Goal: Information Seeking & Learning: Learn about a topic

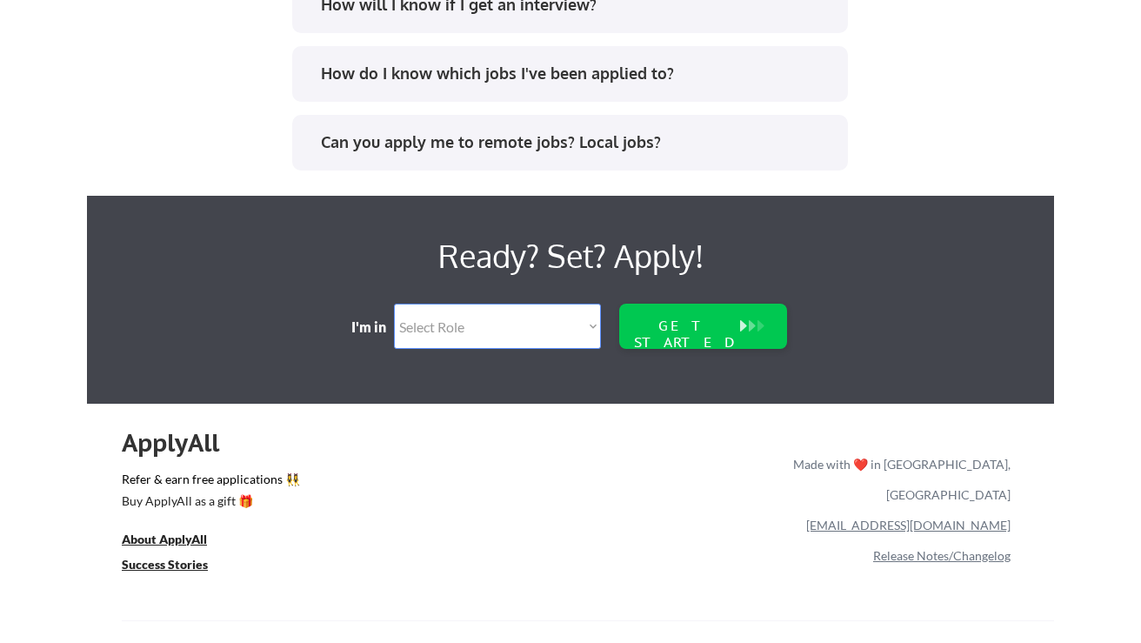
scroll to position [3204, 0]
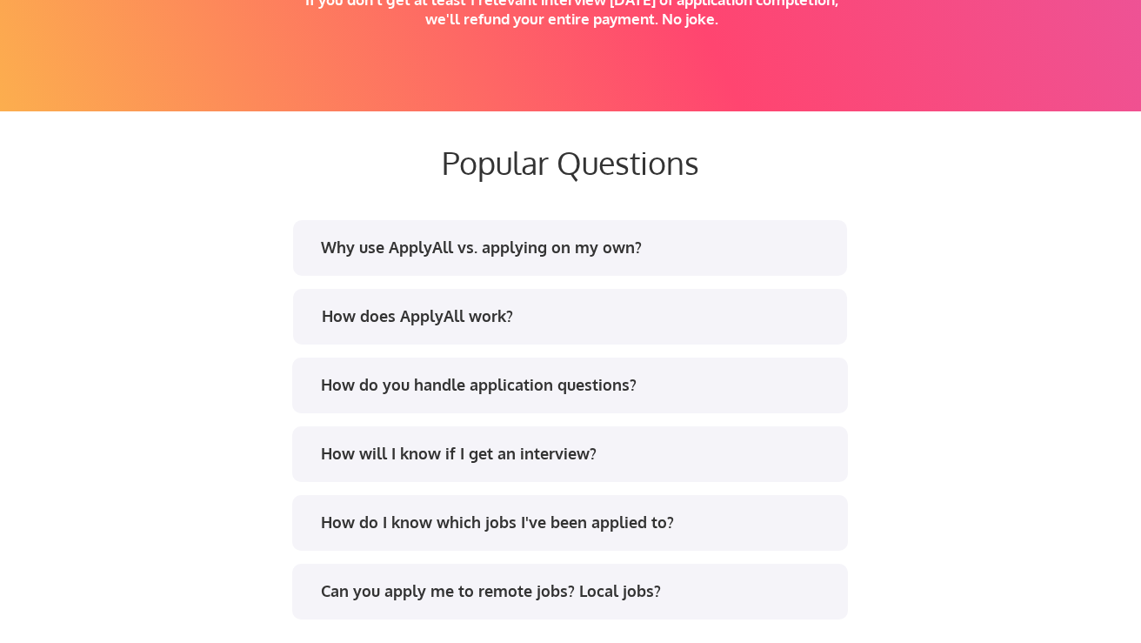
click at [496, 231] on div "Why use ApplyAll vs. applying on my own?" at bounding box center [570, 248] width 554 height 56
click at [493, 247] on div "Why use ApplyAll vs. applying on my own?" at bounding box center [576, 247] width 510 height 22
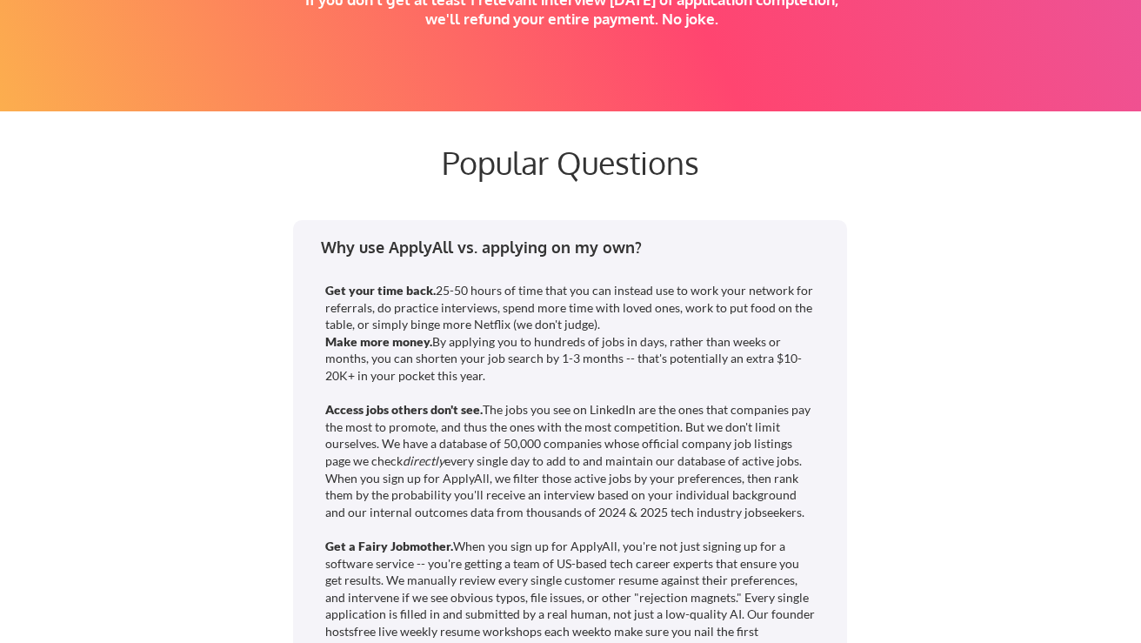
click at [493, 247] on div "Why use ApplyAll vs. applying on my own?" at bounding box center [576, 247] width 510 height 22
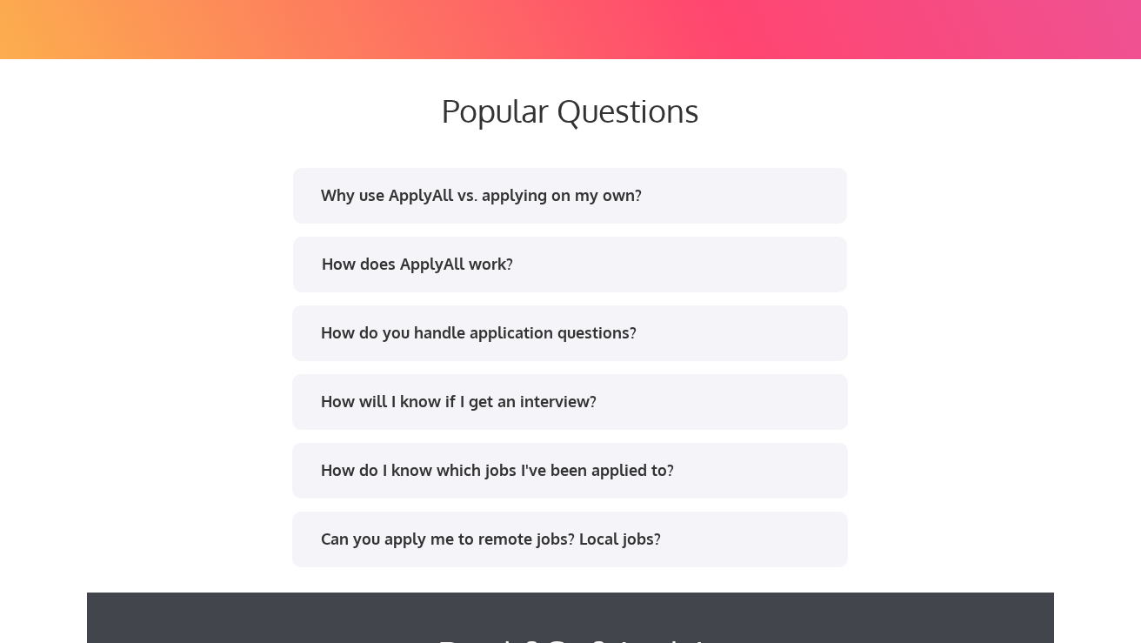
click at [516, 199] on div "Why use ApplyAll vs. applying on my own?" at bounding box center [576, 195] width 510 height 22
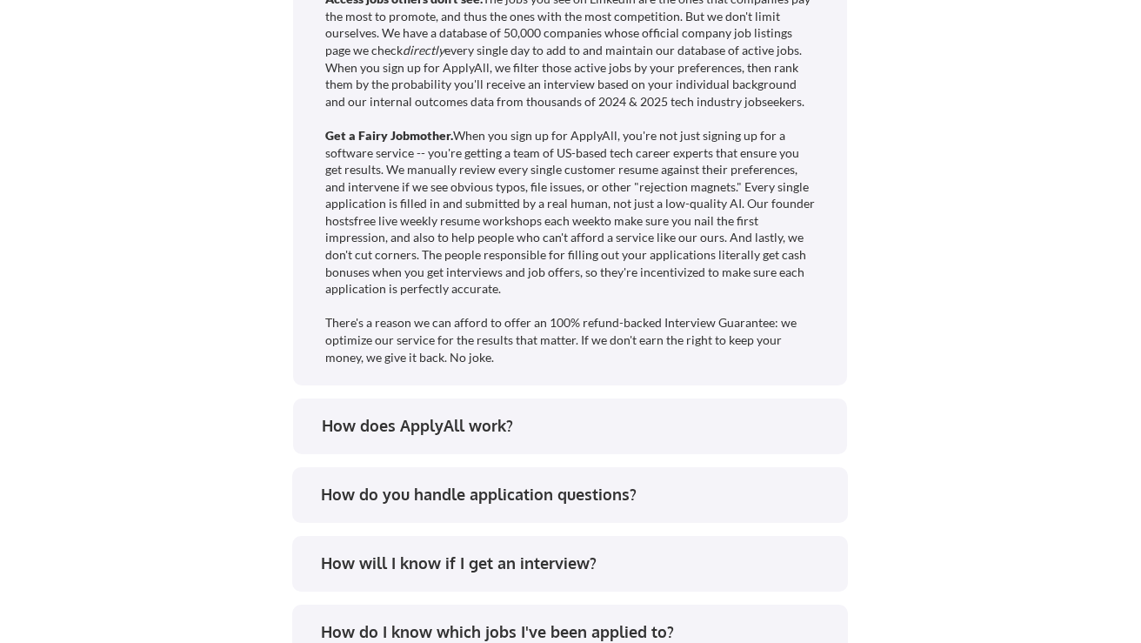
scroll to position [3632, 0]
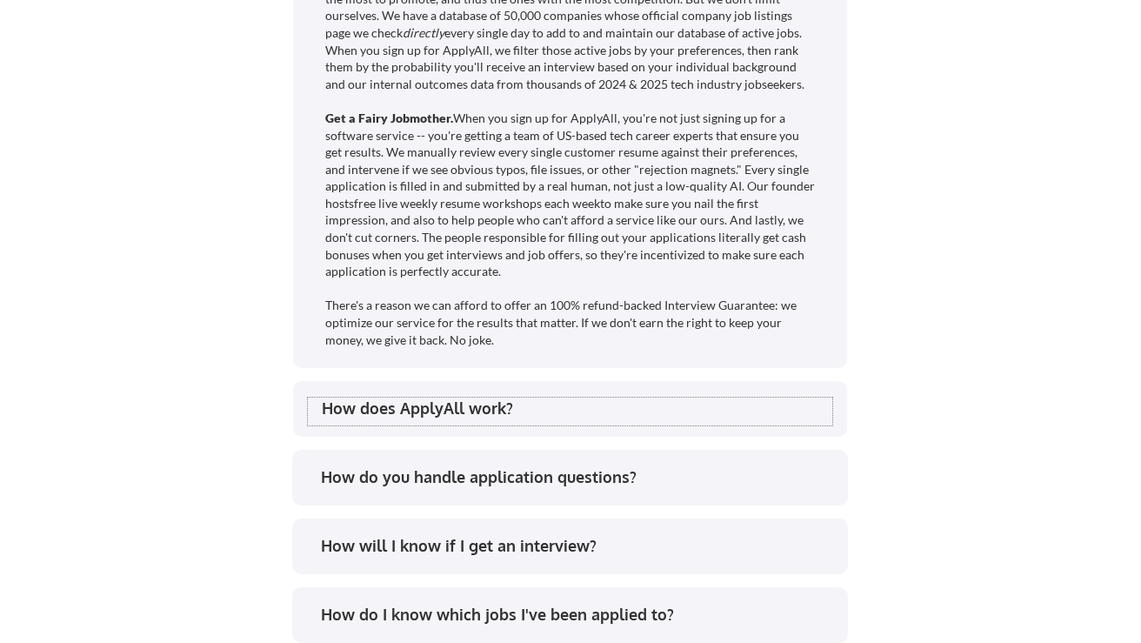
click at [526, 407] on div "How does ApplyAll work?" at bounding box center [577, 408] width 510 height 22
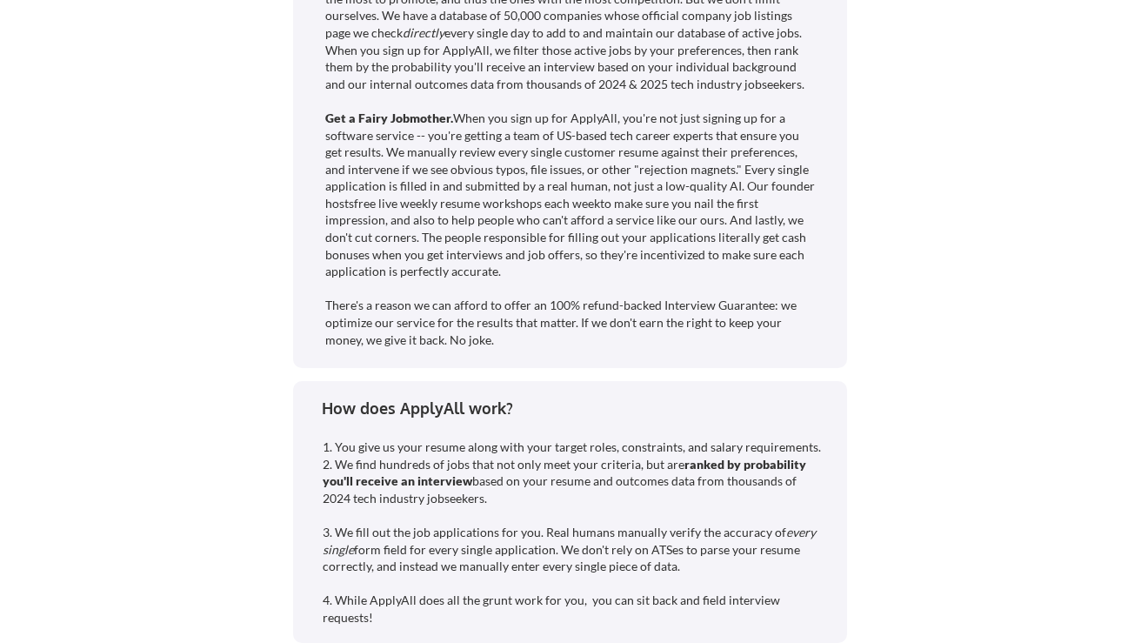
click at [526, 407] on div "How does ApplyAll work?" at bounding box center [577, 408] width 510 height 22
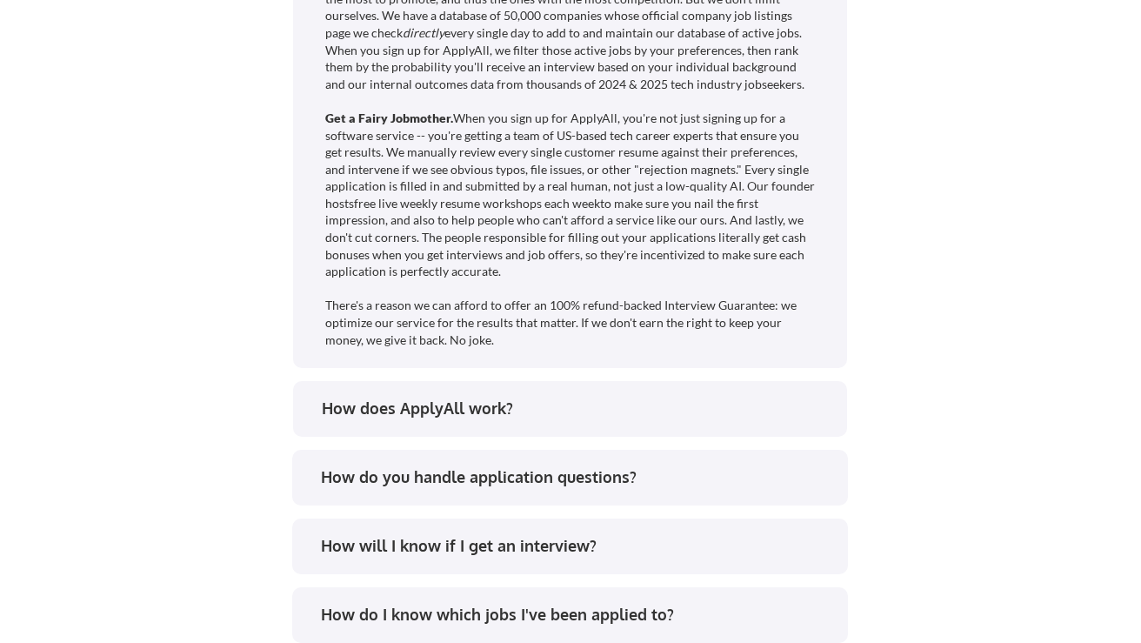
click at [526, 407] on div "How does ApplyAll work?" at bounding box center [577, 408] width 510 height 22
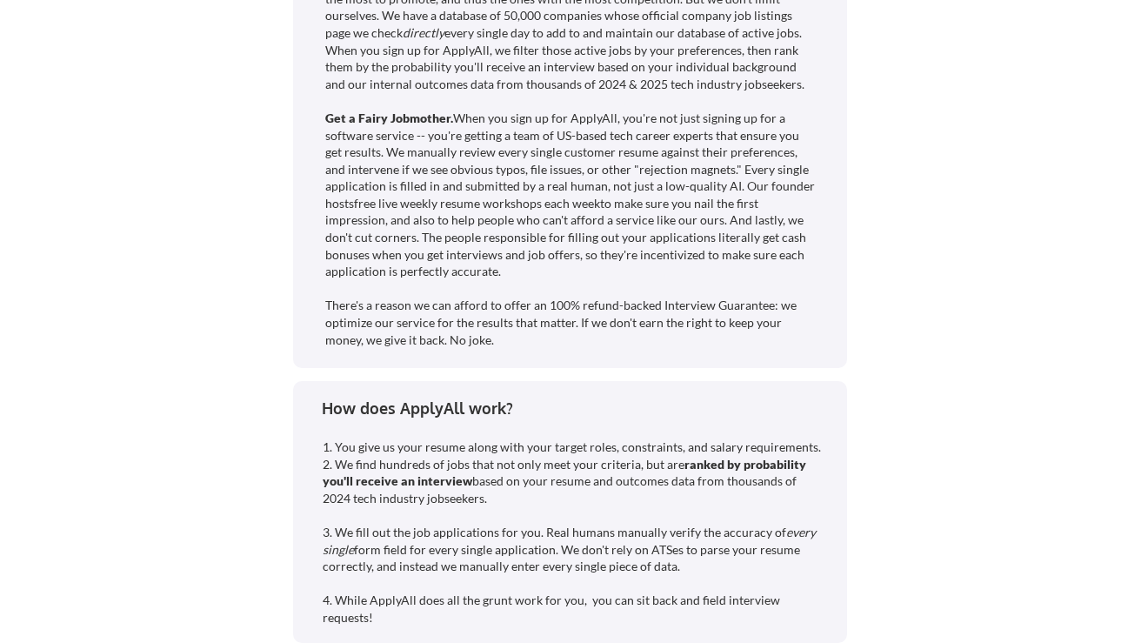
click at [525, 407] on div "How does ApplyAll work?" at bounding box center [577, 408] width 510 height 22
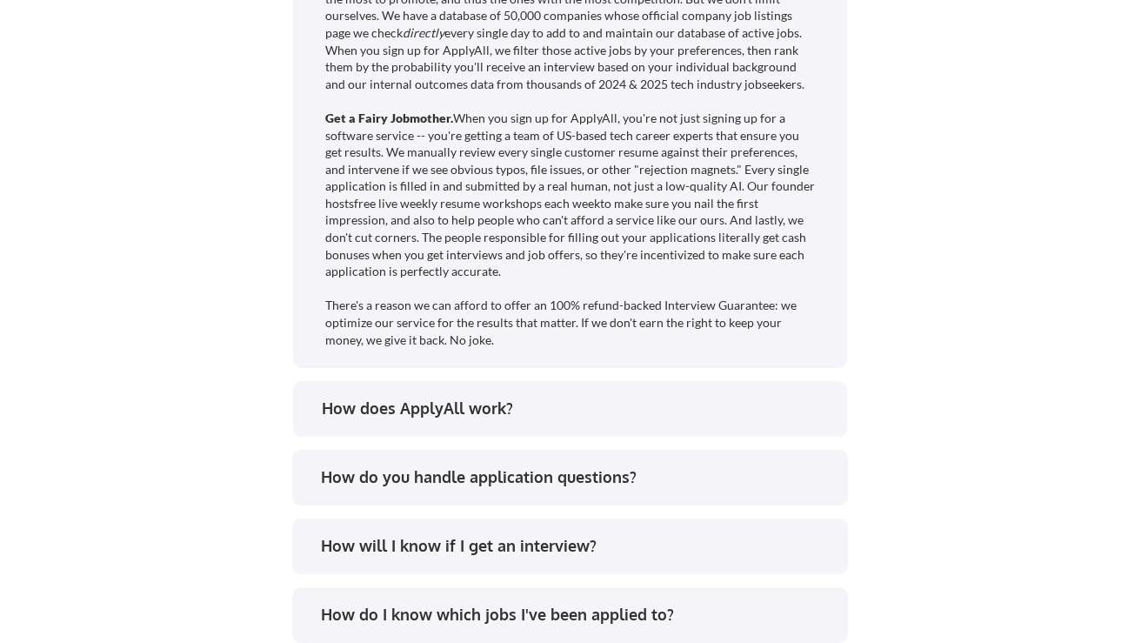
click at [666, 379] on div "Why use ApplyAll vs. applying on my own? Get your time back. 25-50 hours of tim…" at bounding box center [570, 284] width 869 height 992
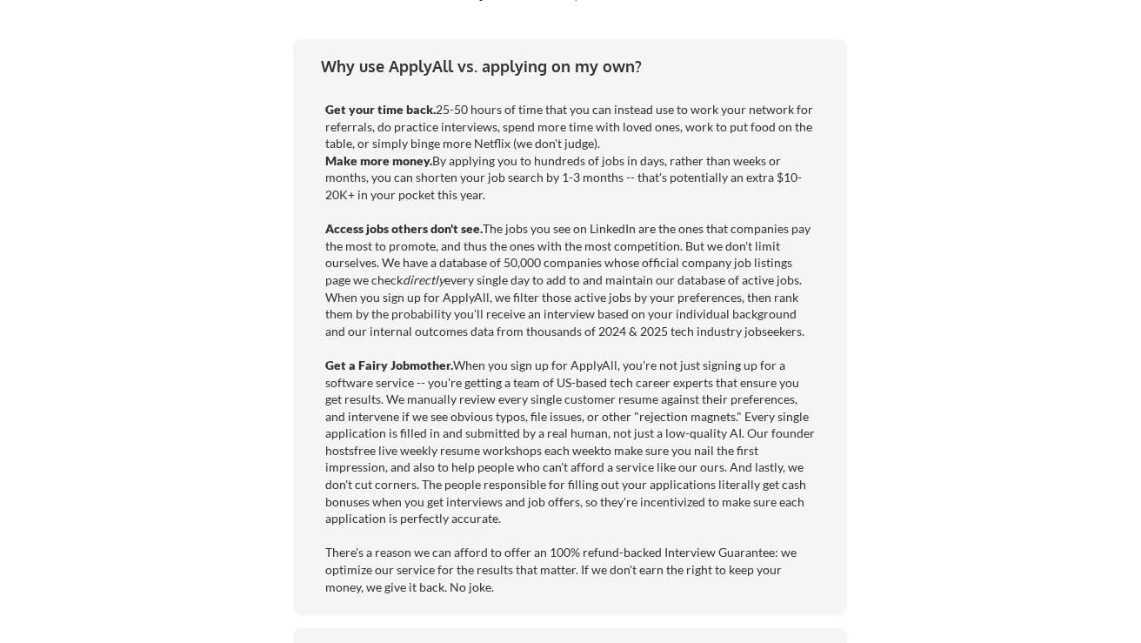
scroll to position [3162, 0]
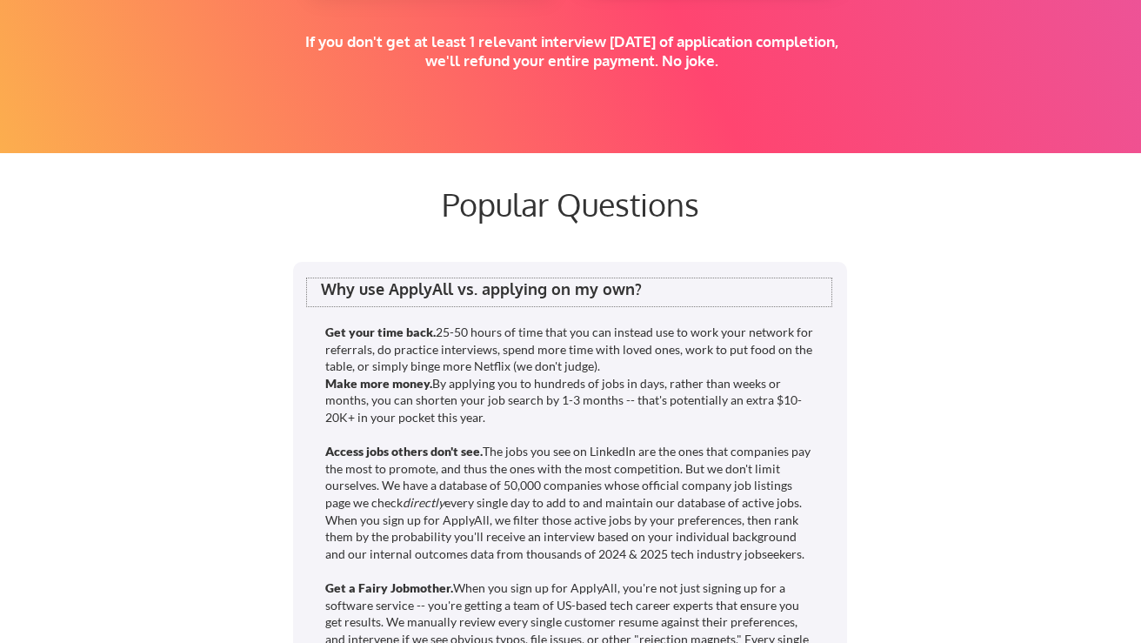
click at [536, 288] on div "Why use ApplyAll vs. applying on my own?" at bounding box center [576, 289] width 510 height 22
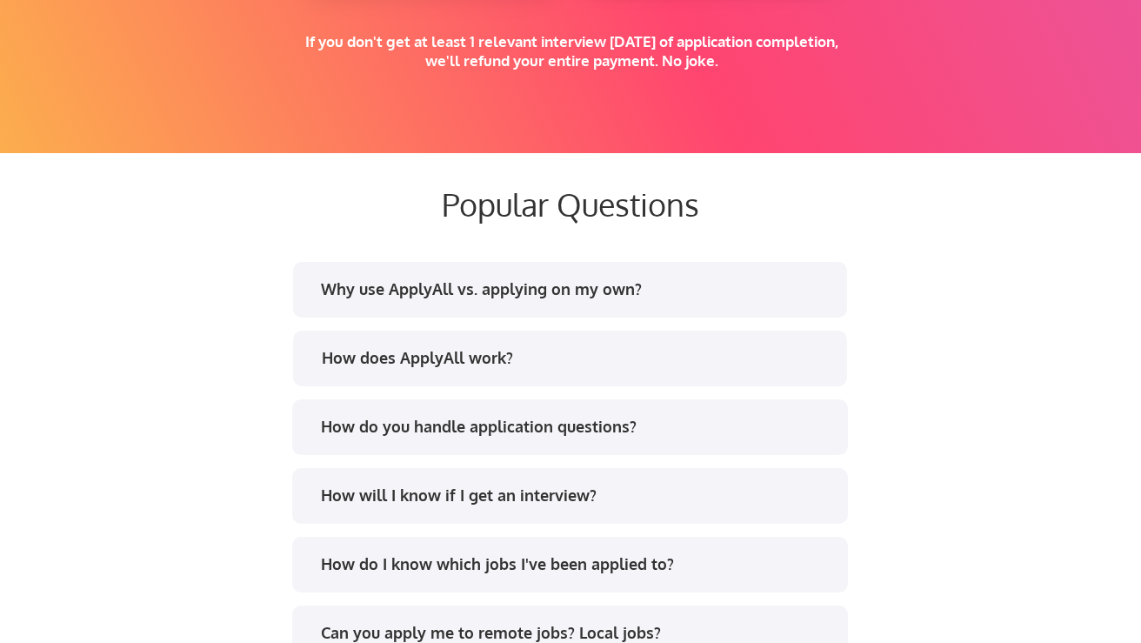
click at [536, 288] on div "Why use ApplyAll vs. applying on my own?" at bounding box center [576, 289] width 510 height 22
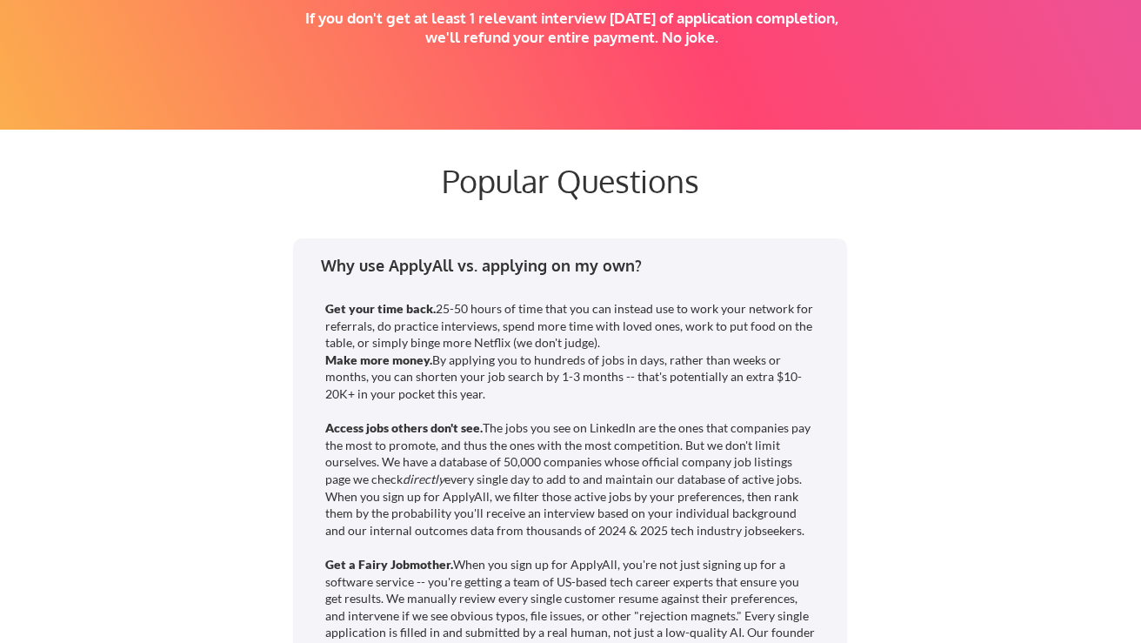
scroll to position [3187, 0]
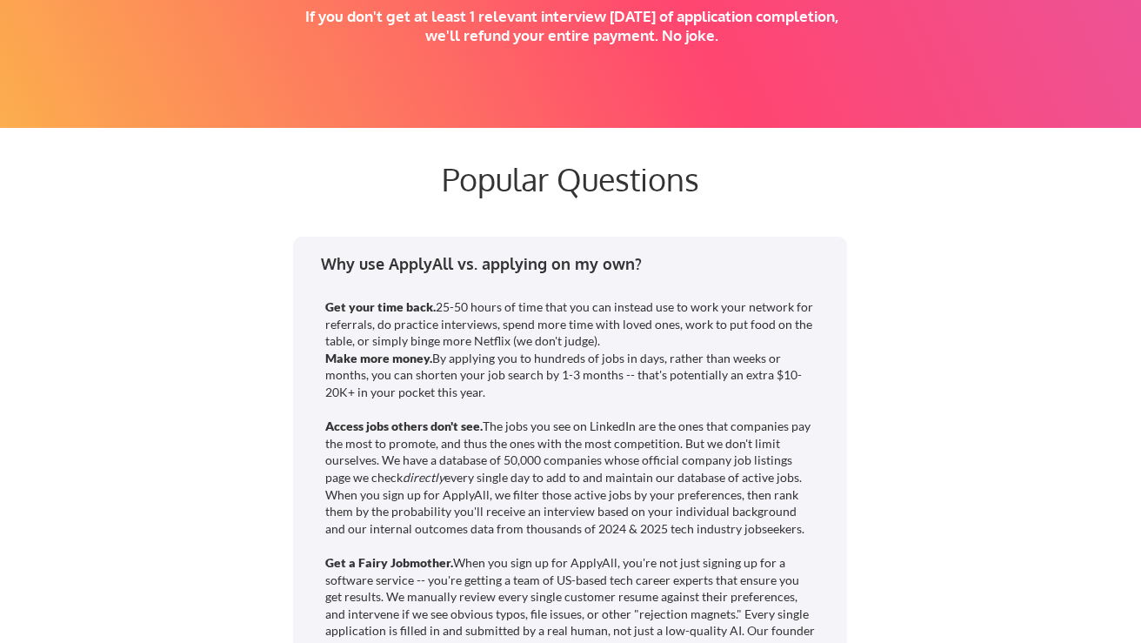
click at [523, 265] on div "Why use ApplyAll vs. applying on my own?" at bounding box center [576, 264] width 510 height 22
